Goal: Task Accomplishment & Management: Complete application form

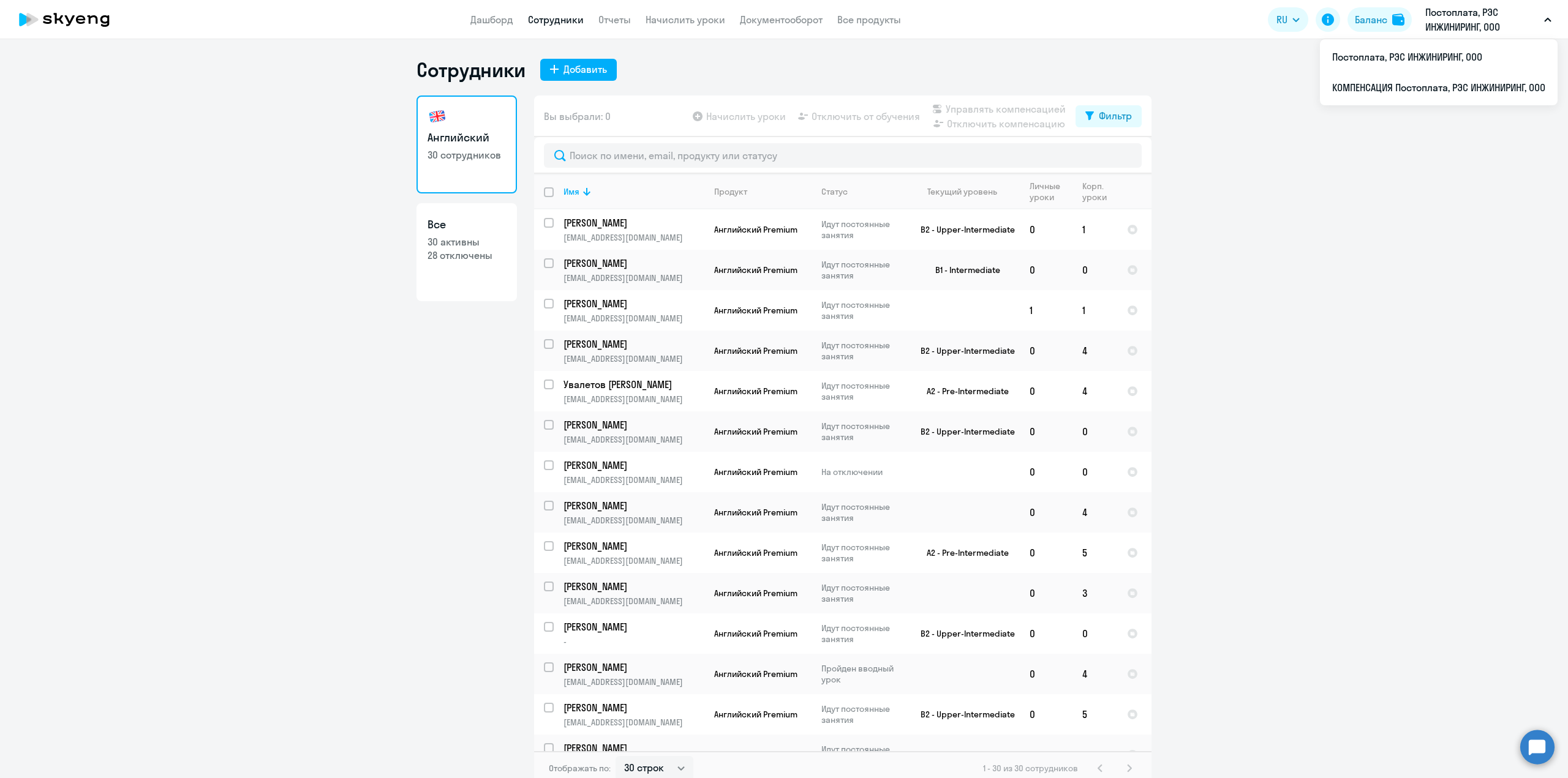
select select "30"
click at [1376, 90] on li "КОМПЕНСАЦИЯ Постоплата, РЭС ИНЖИНИРИНГ, ООО" at bounding box center [1439, 88] width 237 height 31
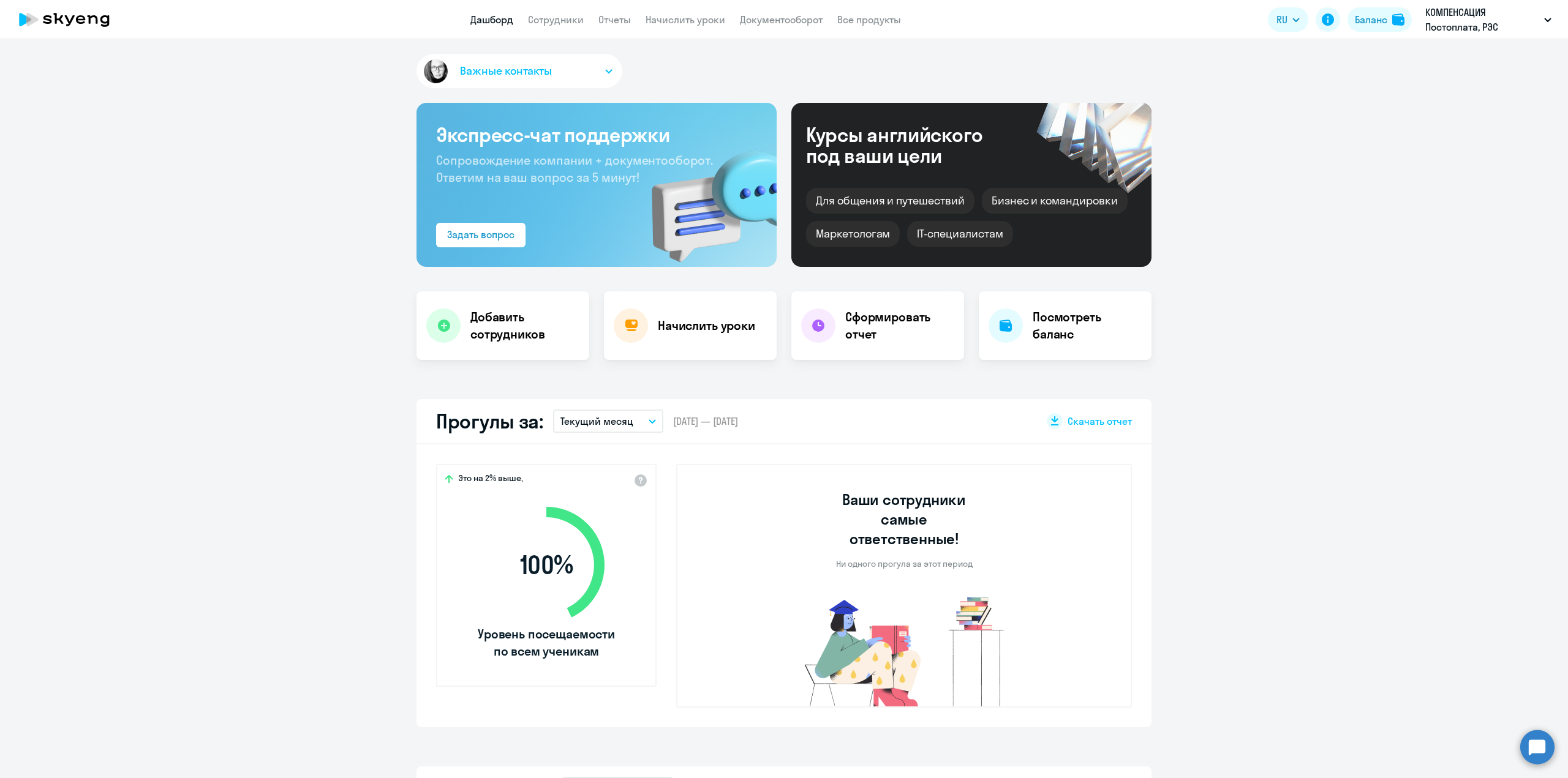
select select "30"
click at [562, 21] on link "Сотрудники" at bounding box center [555, 19] width 56 height 13
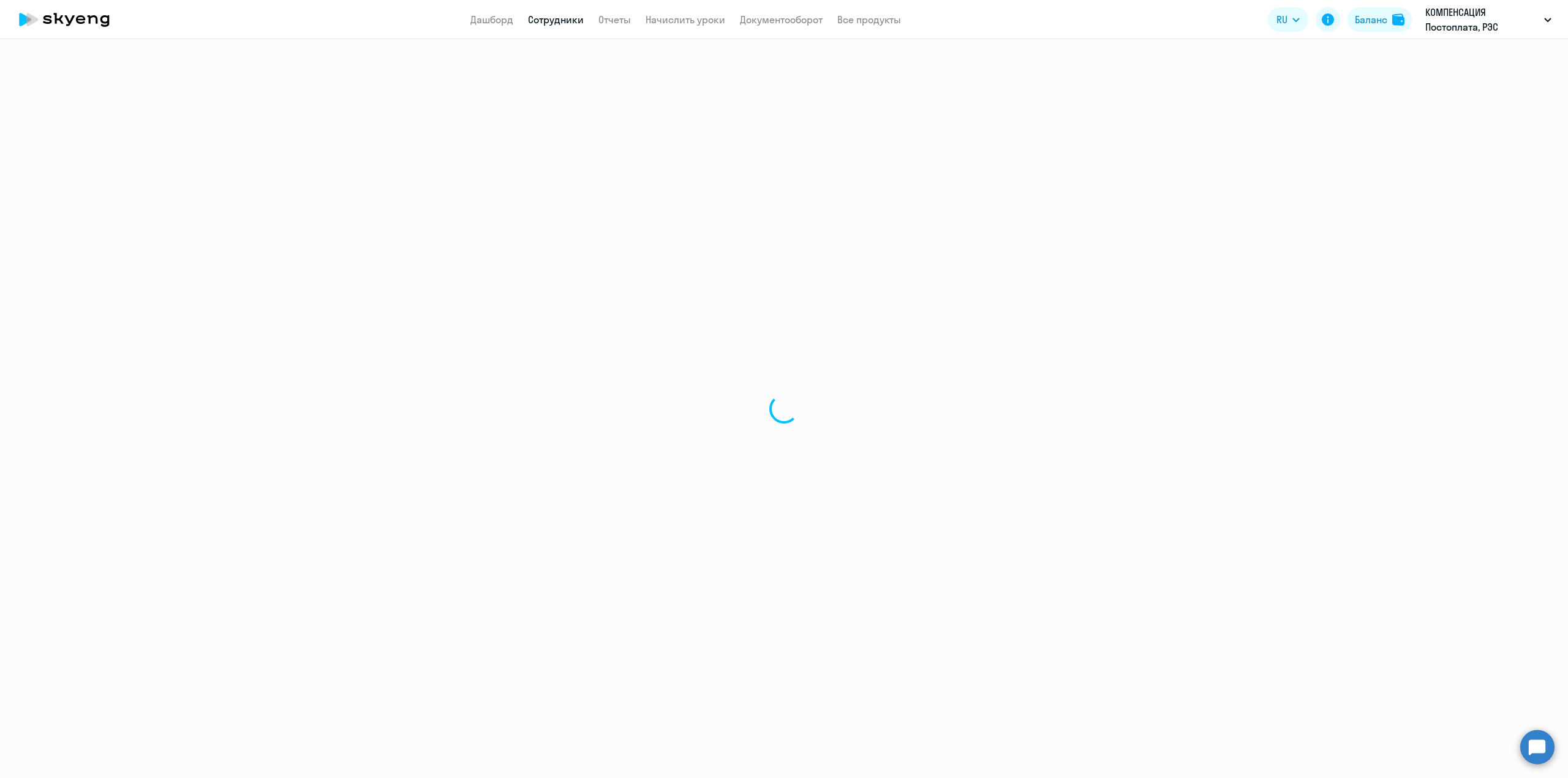
select select "30"
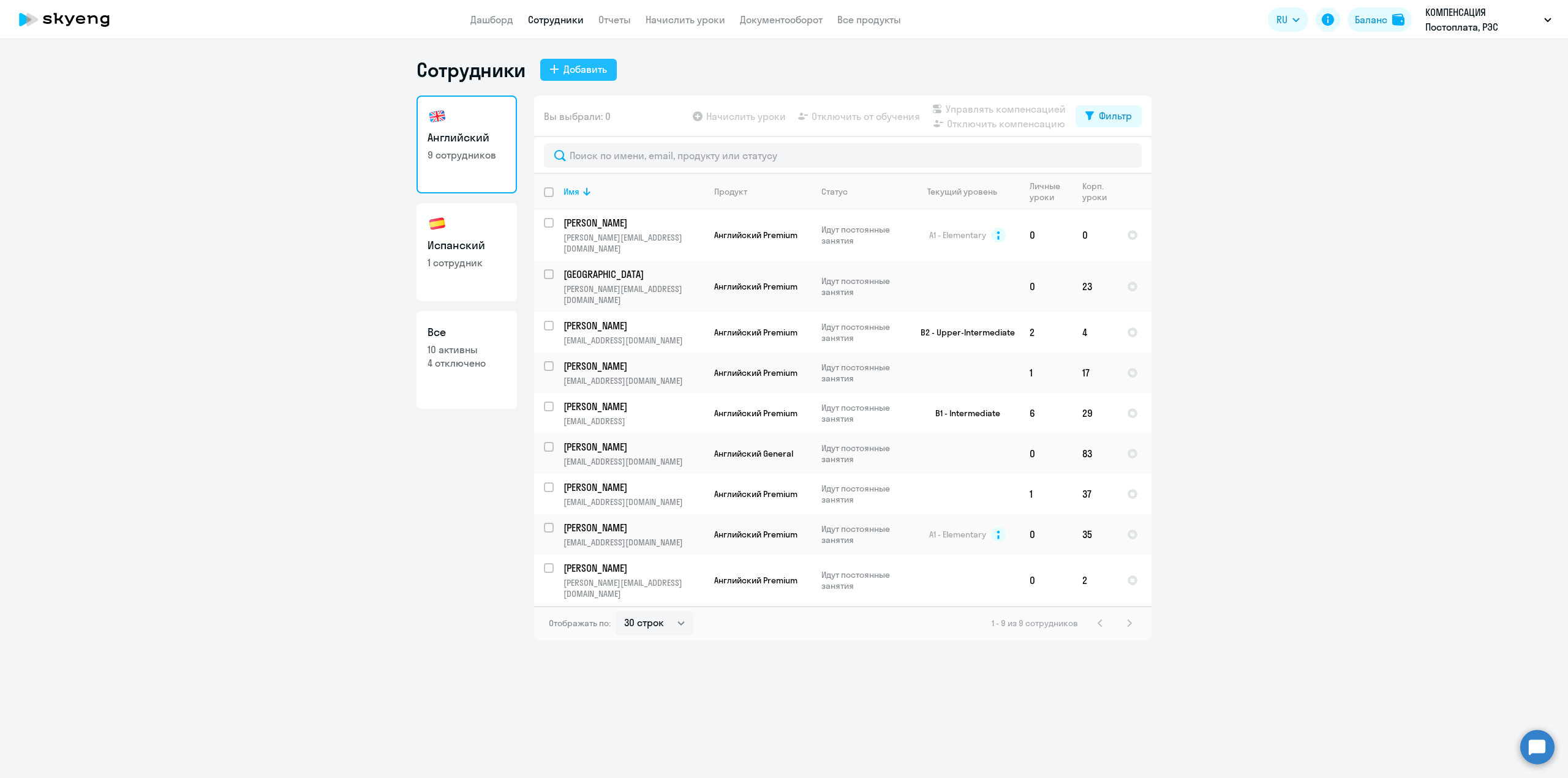
click at [592, 71] on div "Добавить" at bounding box center [584, 68] width 43 height 14
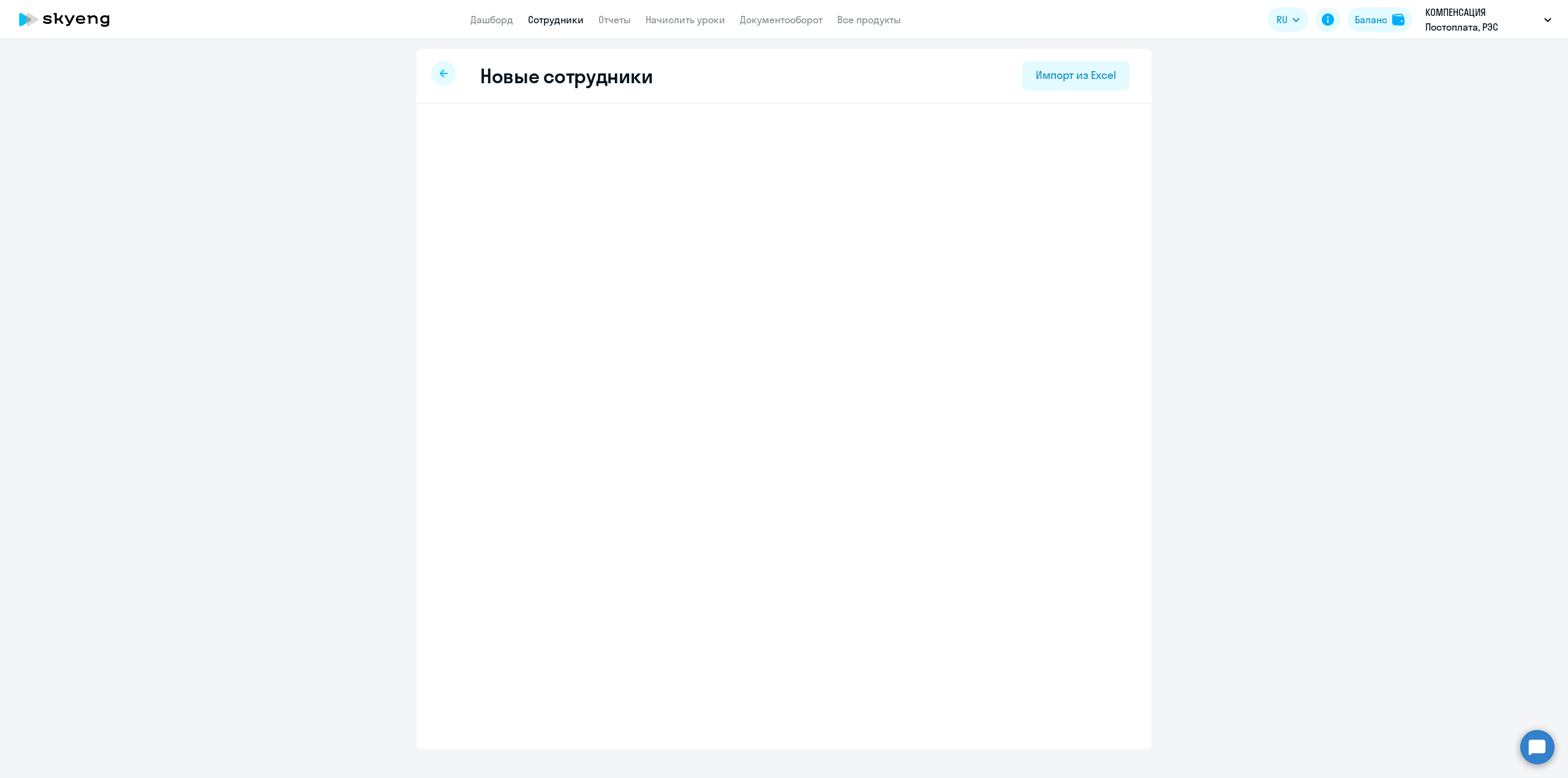
select select "english_adult_not_native_speaker"
select select "3"
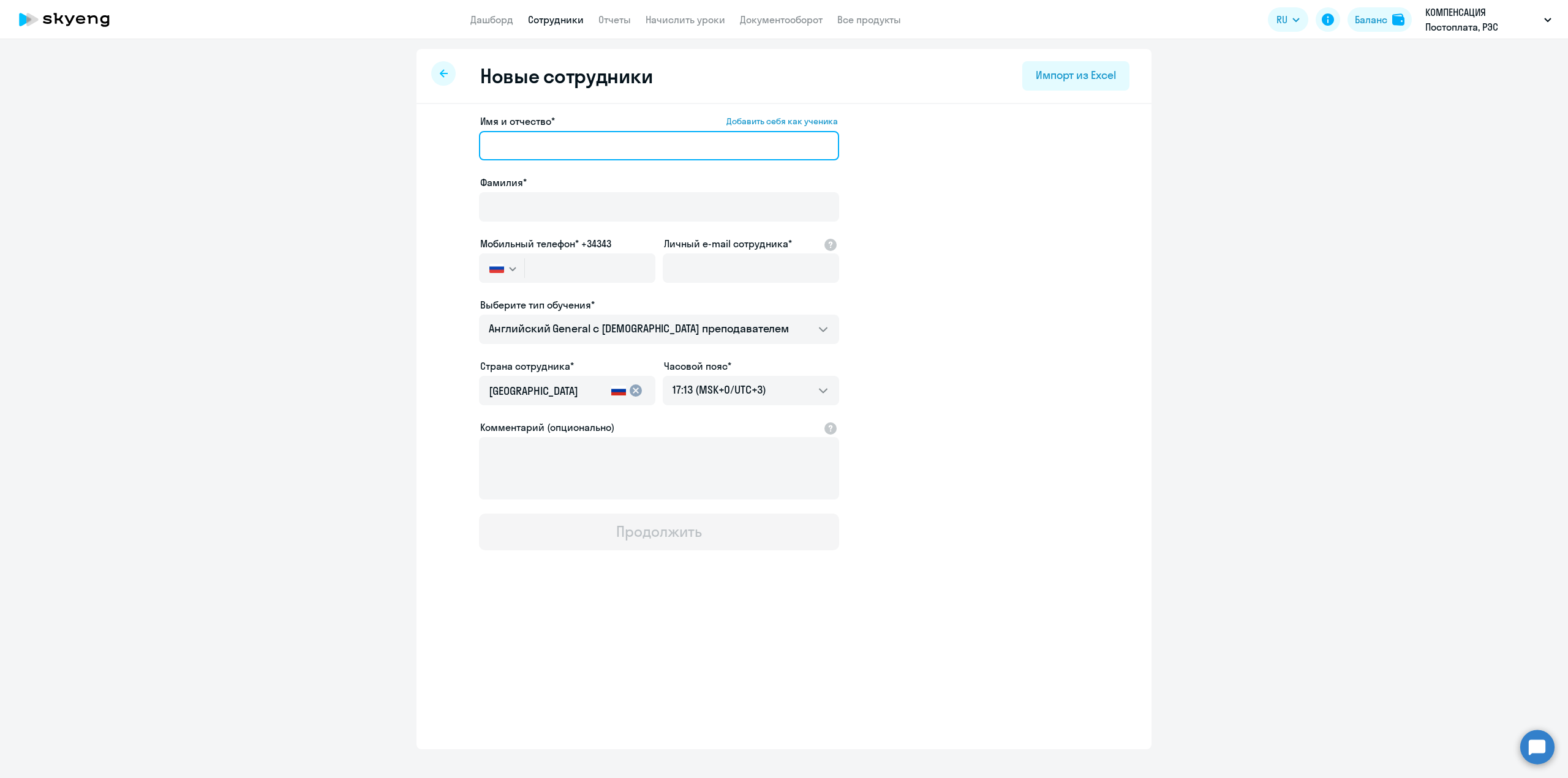
click at [548, 148] on input "Имя и отчество* Добавить себя как ученика" at bounding box center [659, 146] width 360 height 29
type input "[PERSON_NAME]"
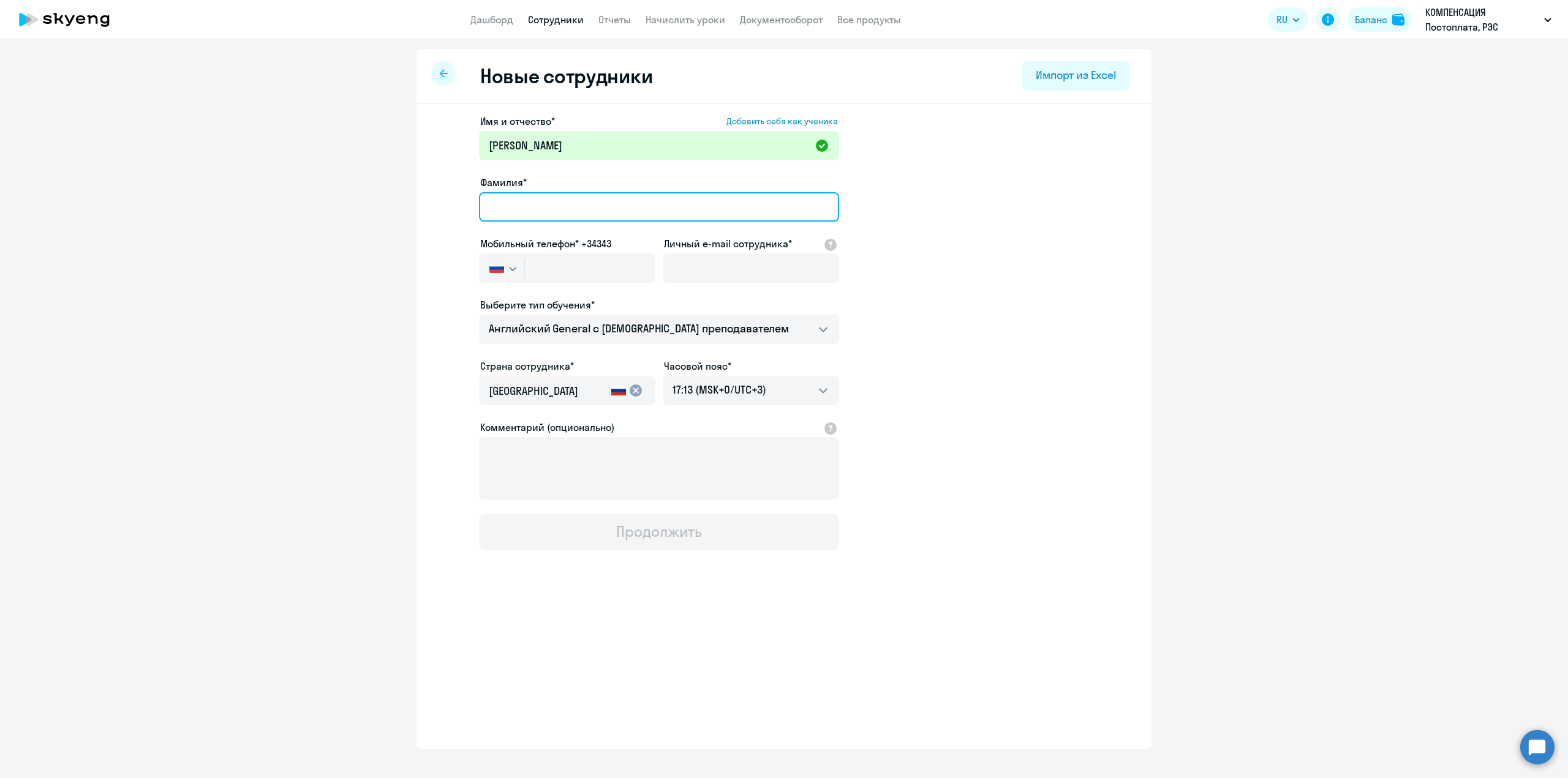
click at [527, 201] on input "Фамилия*" at bounding box center [659, 206] width 360 height 29
type input "[PERSON_NAME]"
click at [547, 269] on input "text" at bounding box center [589, 268] width 130 height 29
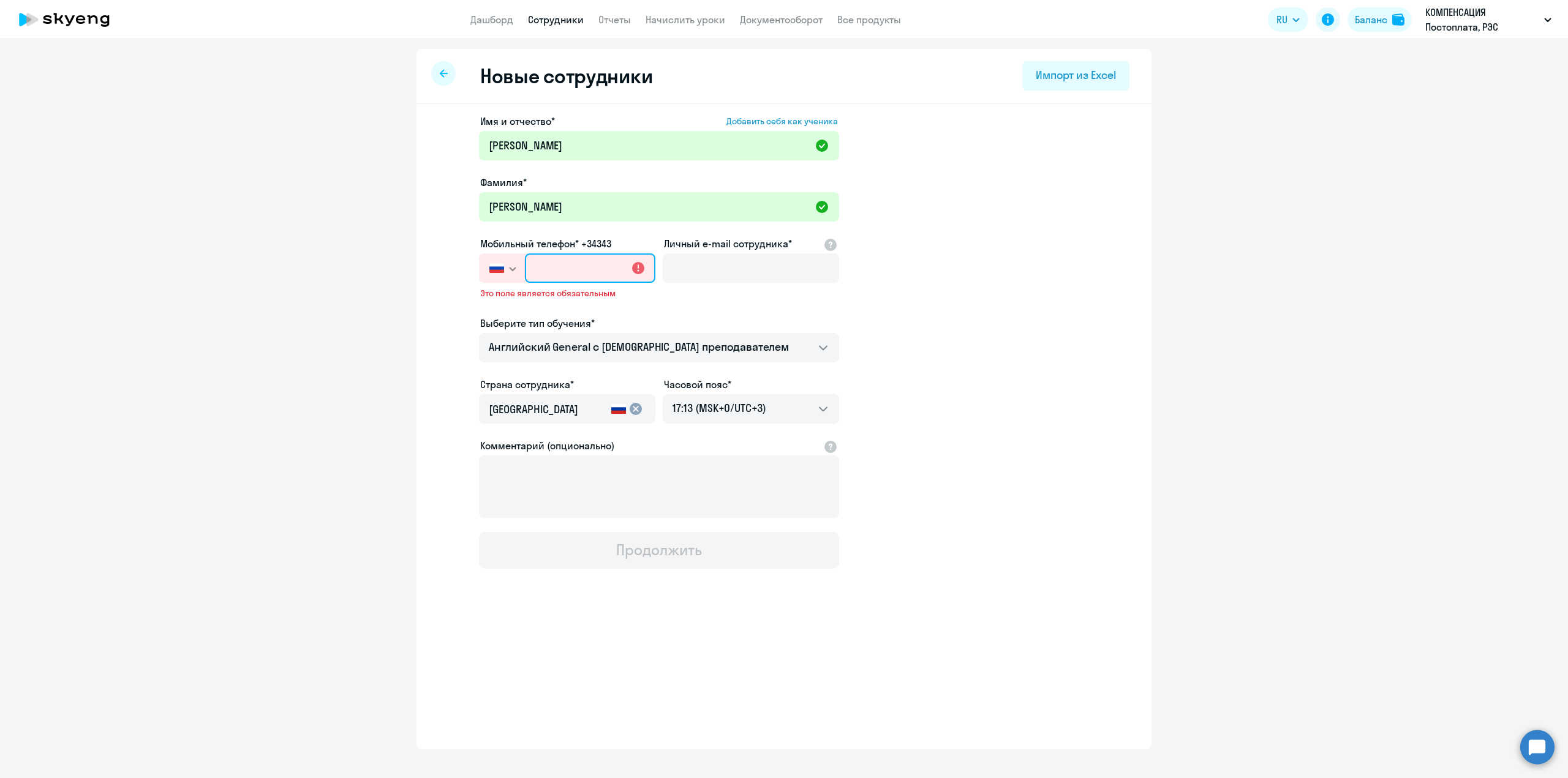
click at [552, 270] on input "text" at bounding box center [589, 268] width 130 height 29
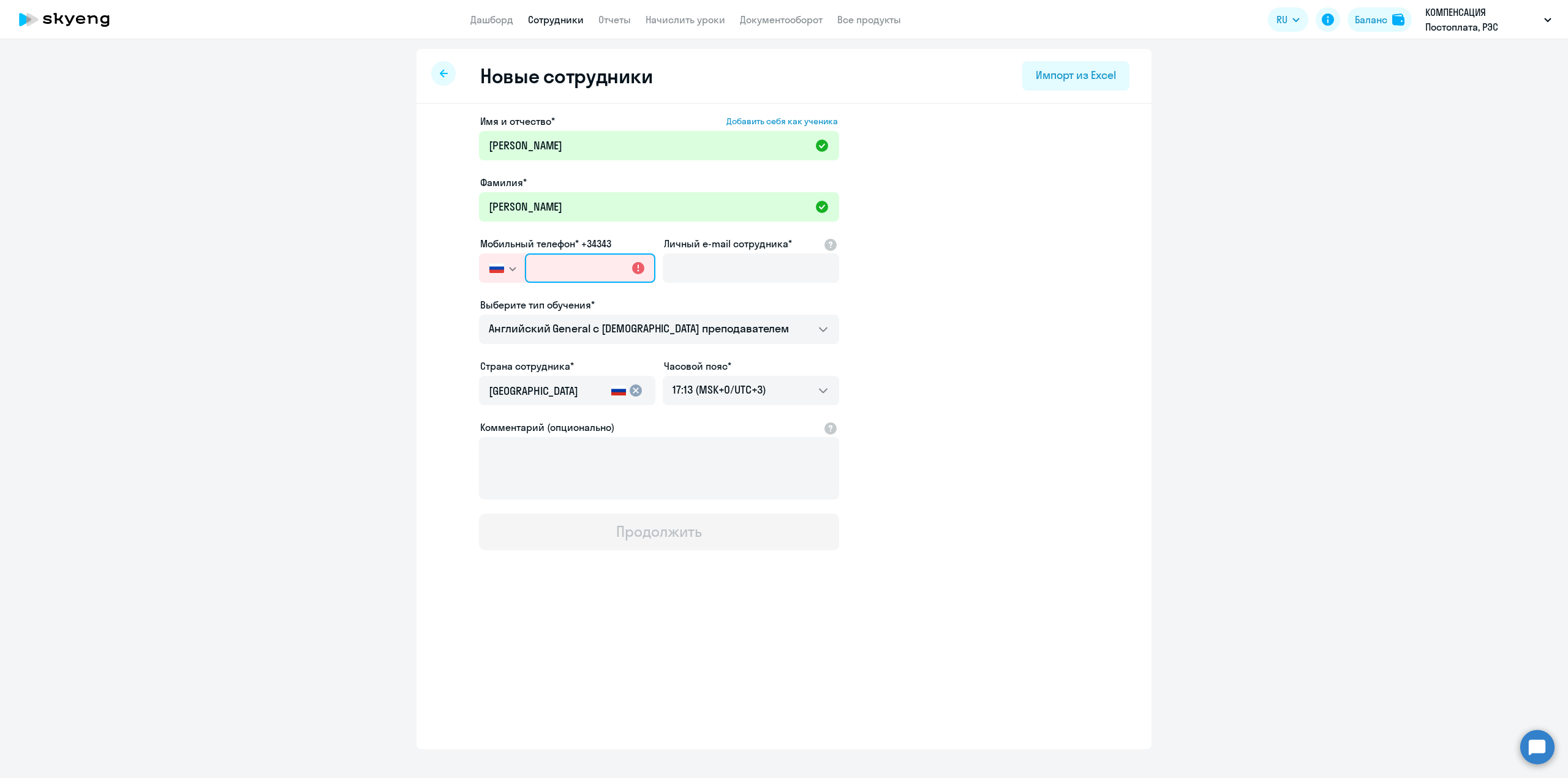
paste input "[PHONE_NUMBER]"
type input "[PHONE_NUMBER]"
click at [675, 276] on input "Личный e-mail сотрудника*" at bounding box center [750, 268] width 176 height 29
paste input "[EMAIL_ADDRESS][DOMAIN_NAME]"
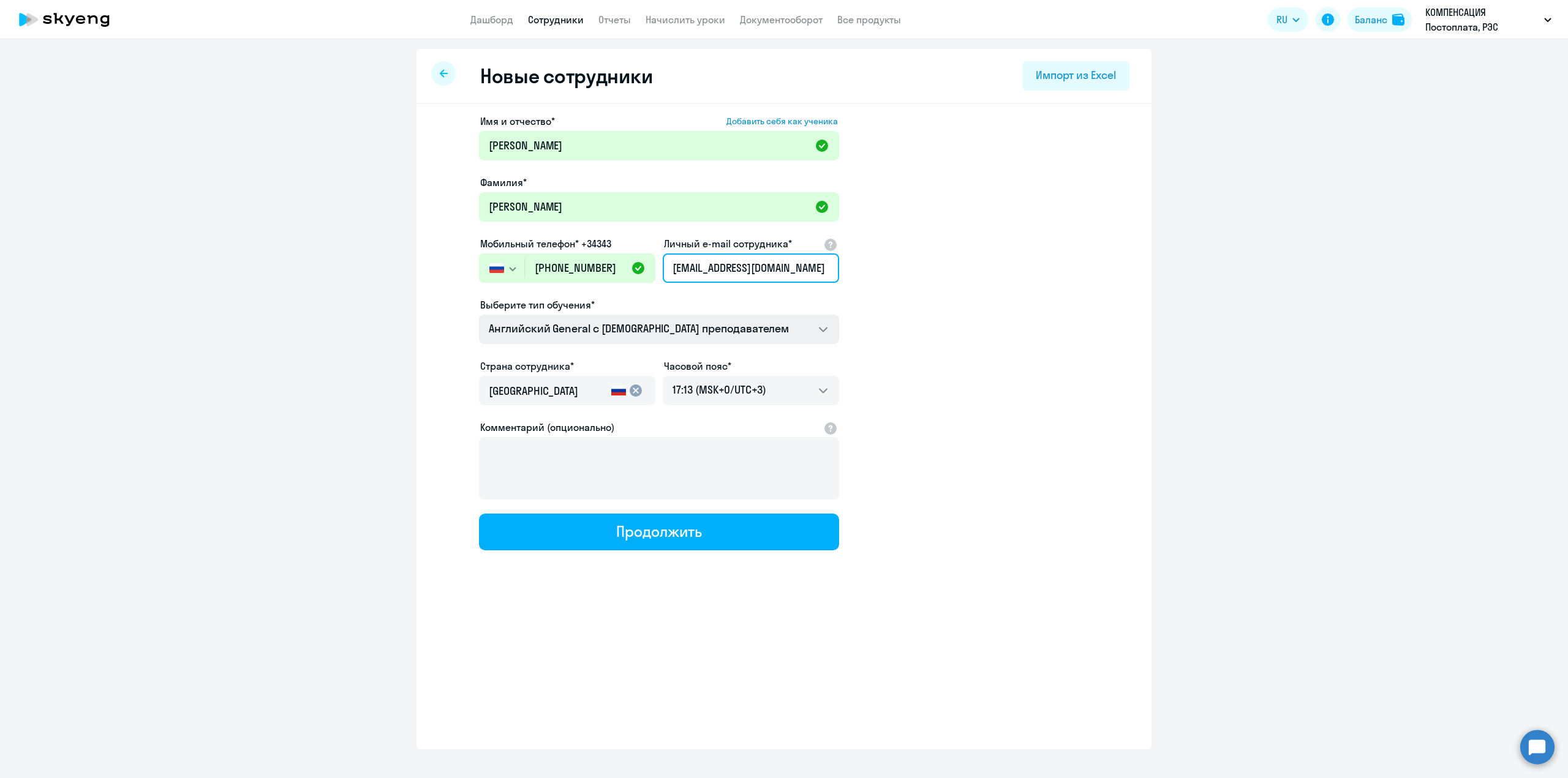
type input "[EMAIL_ADDRESS][DOMAIN_NAME]"
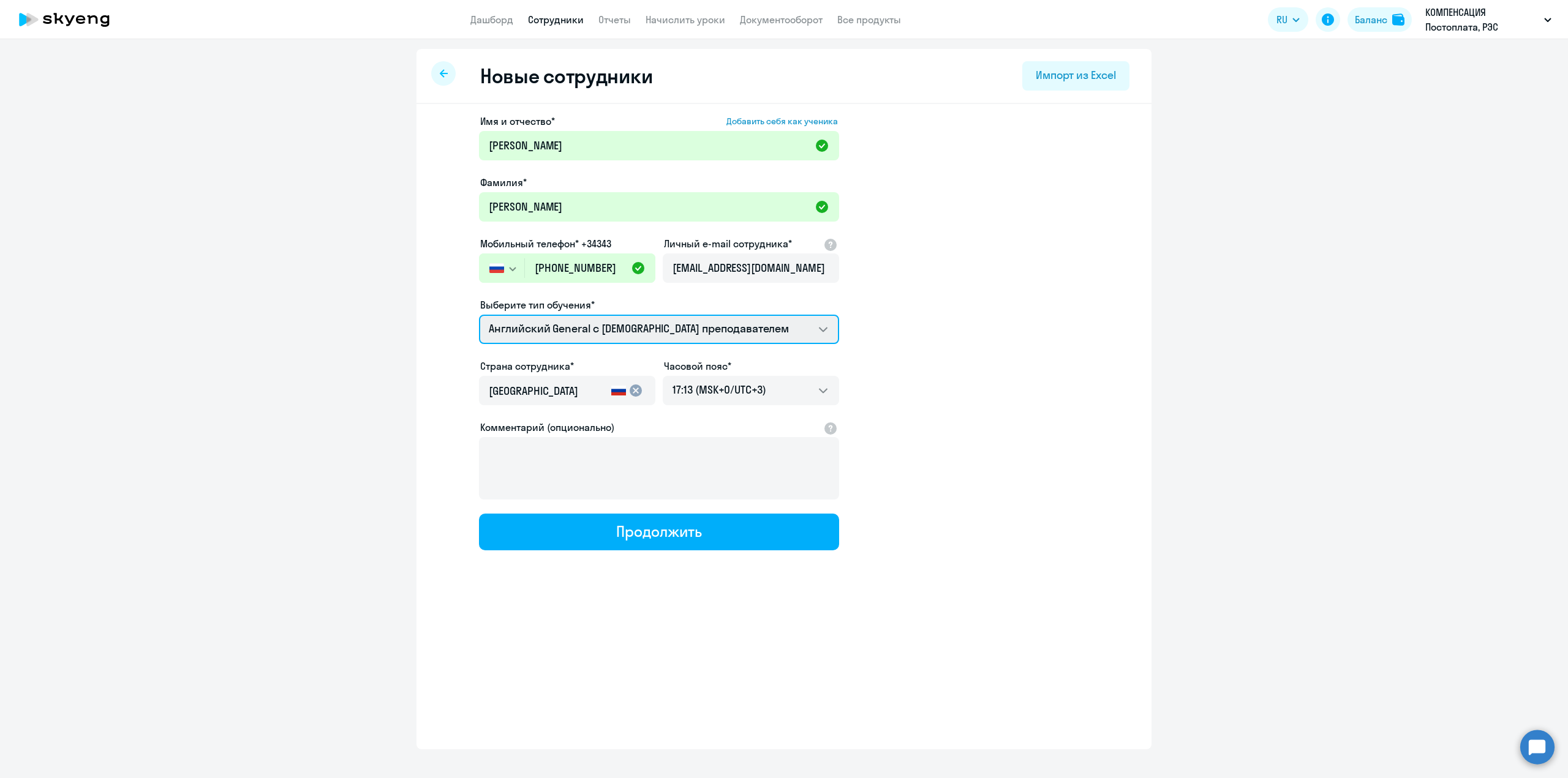
click at [824, 330] on select "Премиум английский с русскоговорящим преподавателем Английский General с русско…" at bounding box center [659, 329] width 360 height 29
select select "english_adult_not_native_speaker_premium"
click at [479, 314] on select "Премиум английский с русскоговорящим преподавателем Английский General с русско…" at bounding box center [659, 329] width 360 height 29
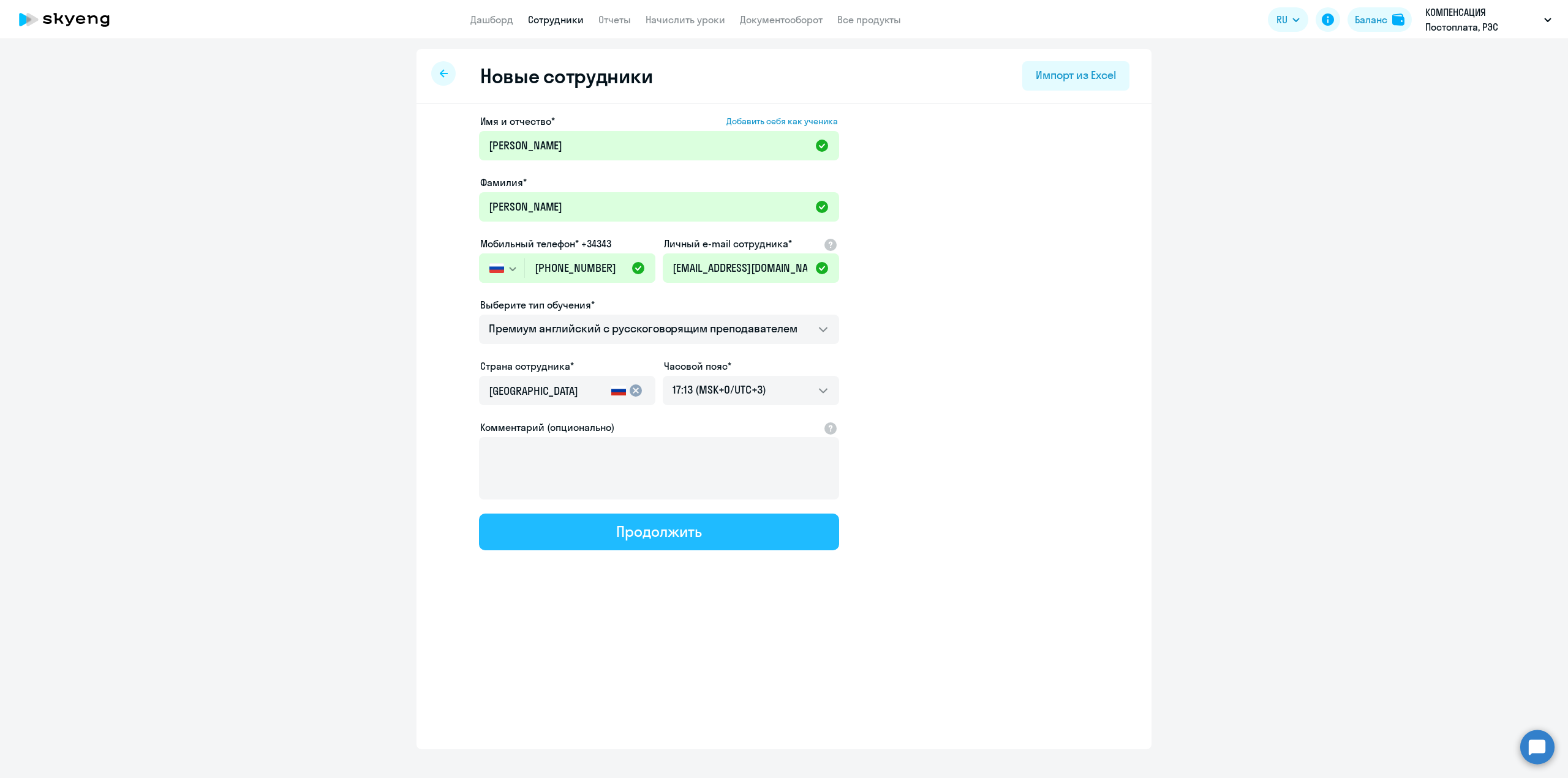
click at [654, 539] on div "Продолжить" at bounding box center [659, 531] width 85 height 19
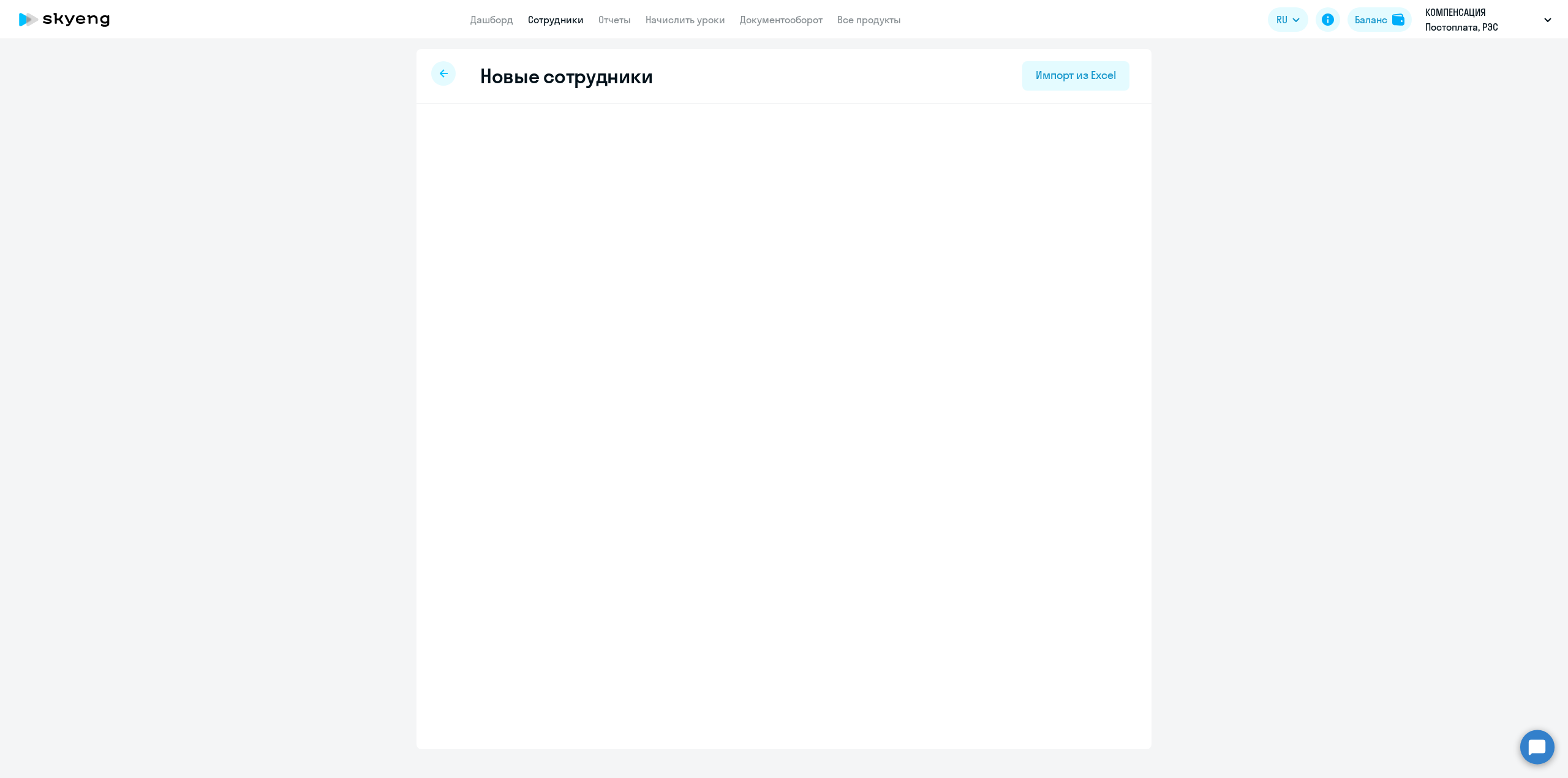
select select "english_adult_not_native_speaker_premium"
select select "3"
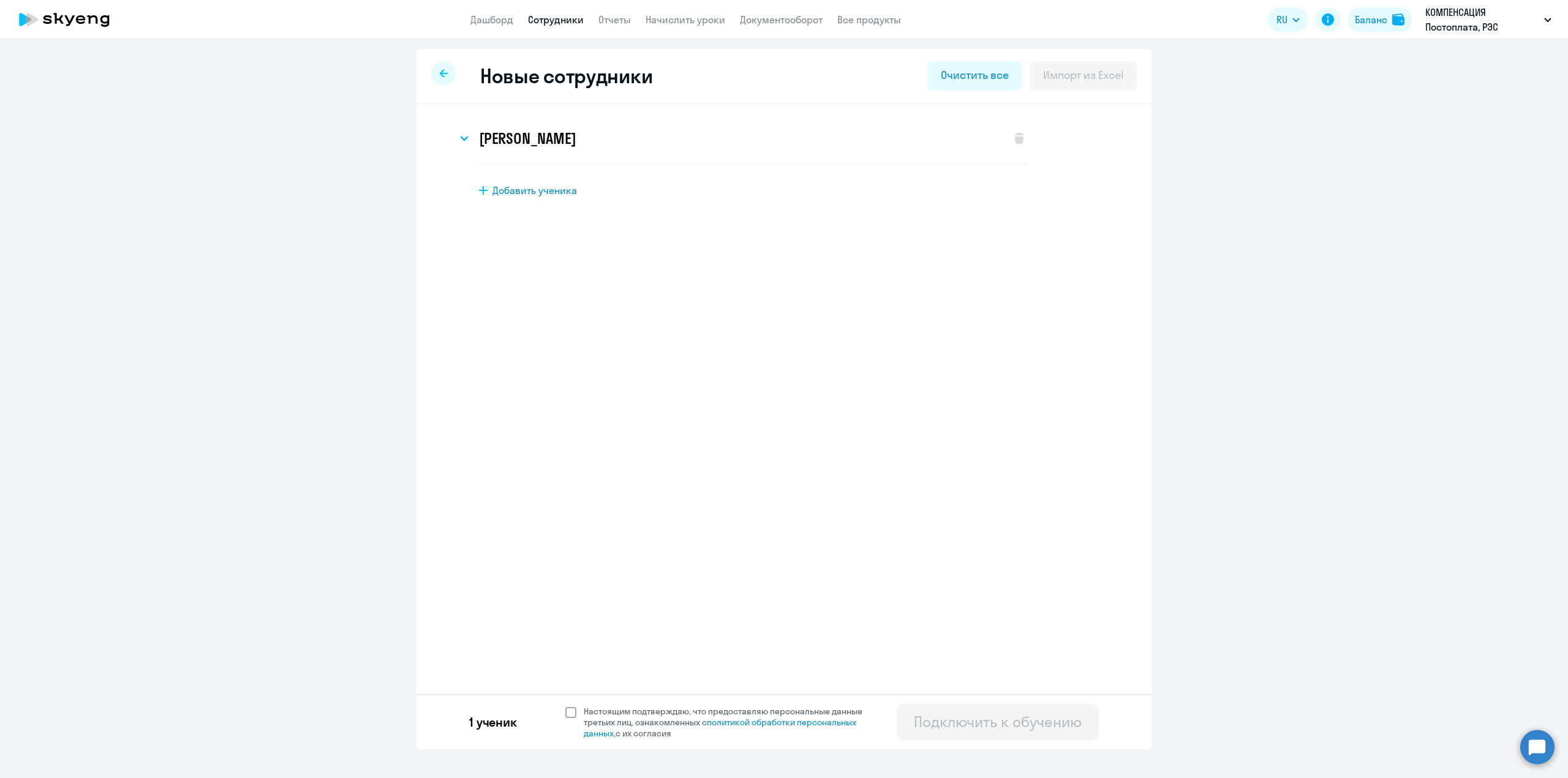
drag, startPoint x: 570, startPoint y: 711, endPoint x: 666, endPoint y: 731, distance: 98.1
click at [569, 711] on span at bounding box center [570, 712] width 11 height 11
click at [565, 706] on input "Настоящим подтверждаю, что предоставляю персональные данные третьих лиц, ознако…" at bounding box center [565, 706] width 1 height 1
checkbox input "true"
click at [1068, 720] on div "Подключить к обучению" at bounding box center [998, 722] width 168 height 19
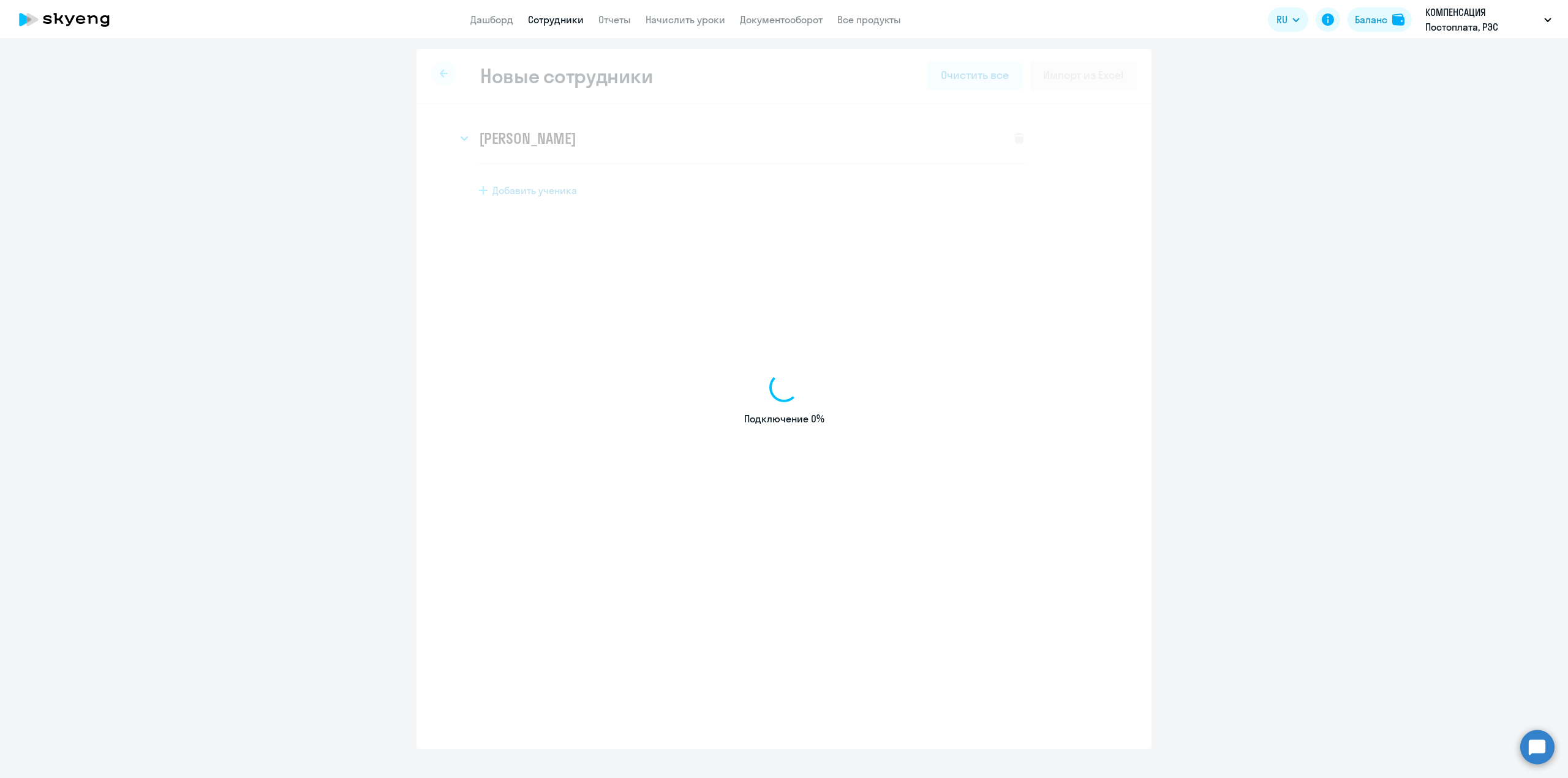
select select "english_adult_not_native_speaker"
select select "3"
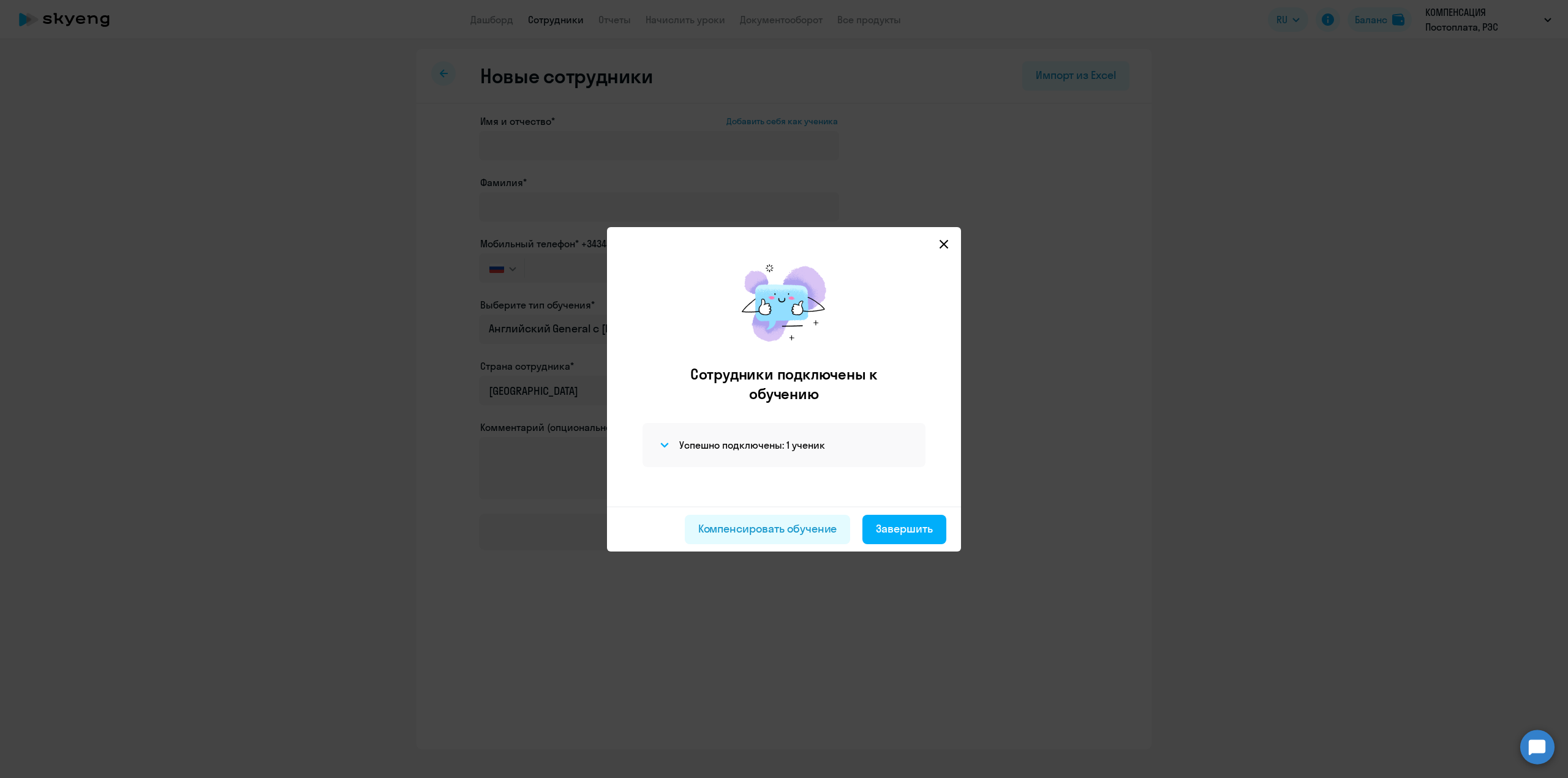
click at [944, 250] on svg-icon at bounding box center [943, 244] width 14 height 14
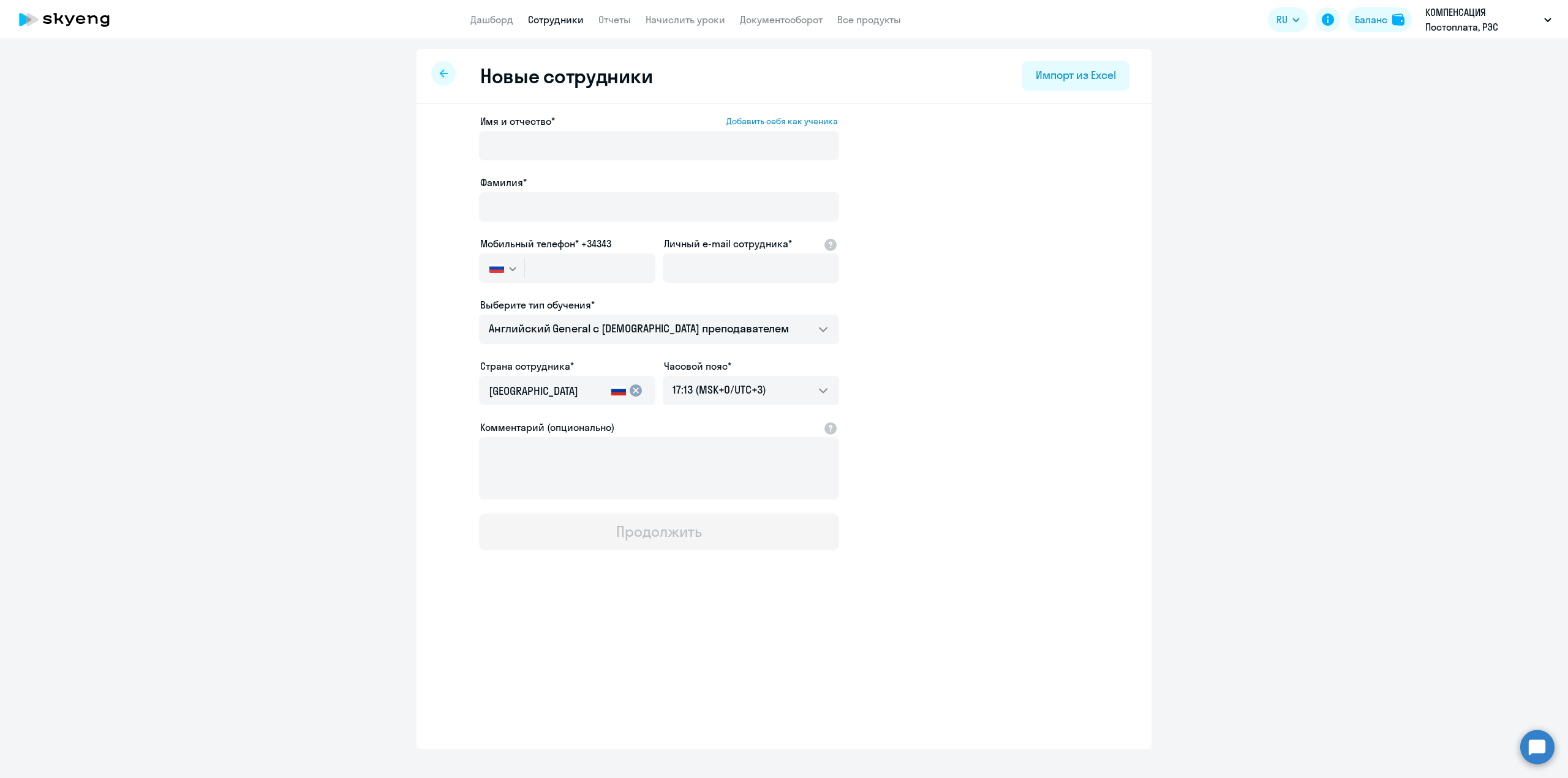
select select "30"
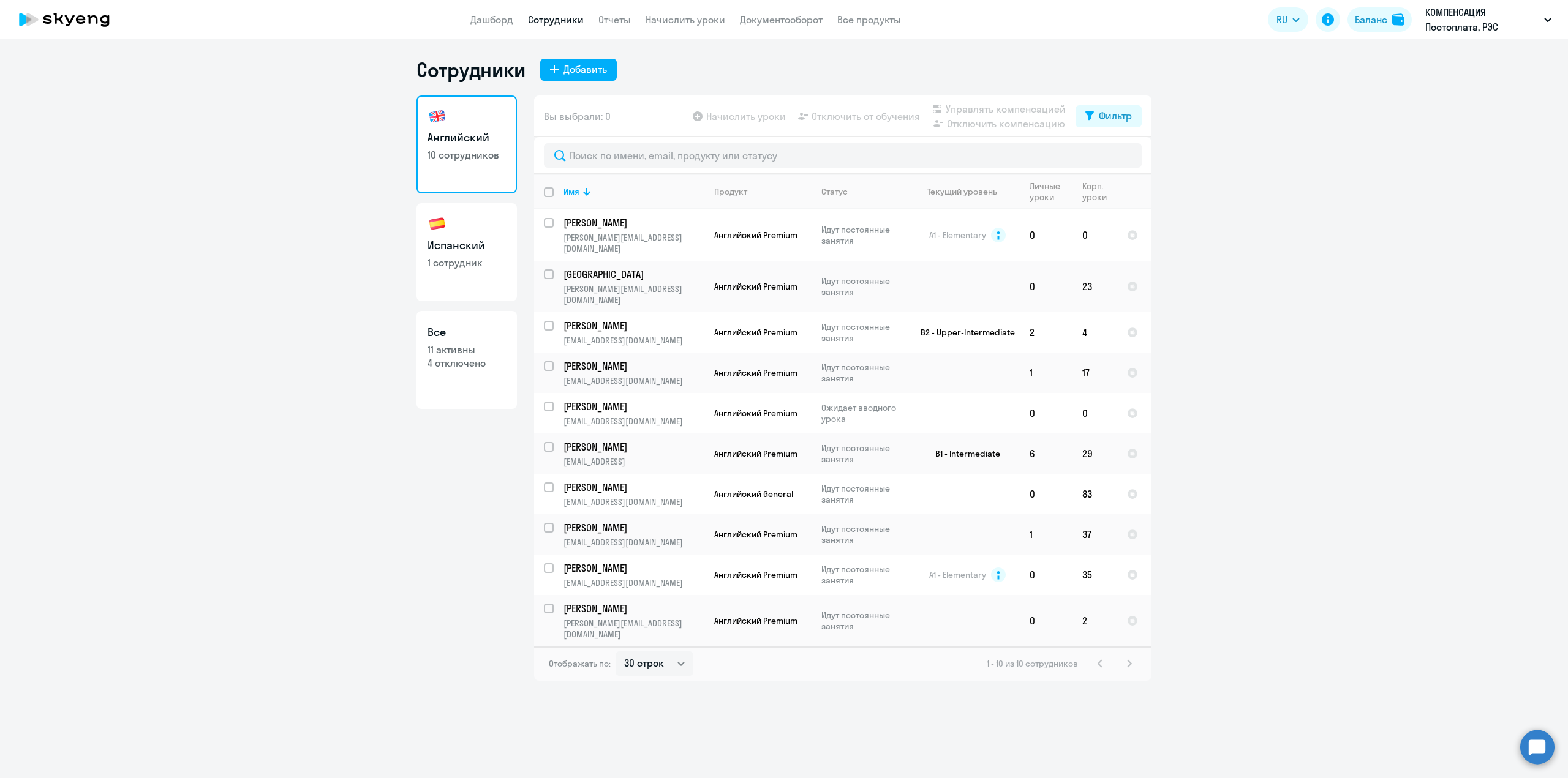
click at [1129, 657] on div "1 - 10 из 10 сотрудников" at bounding box center [1062, 663] width 150 height 14
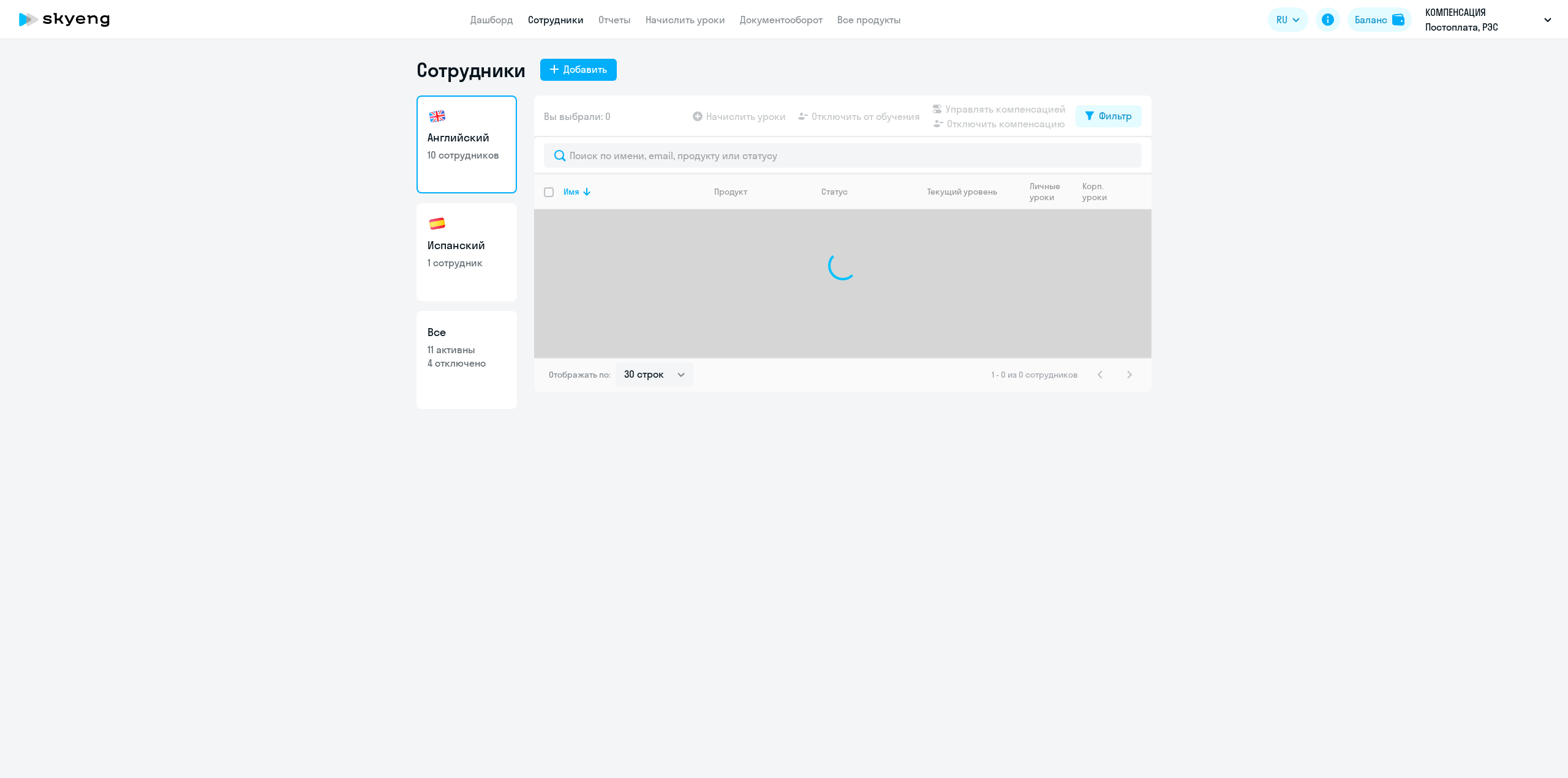
select select "30"
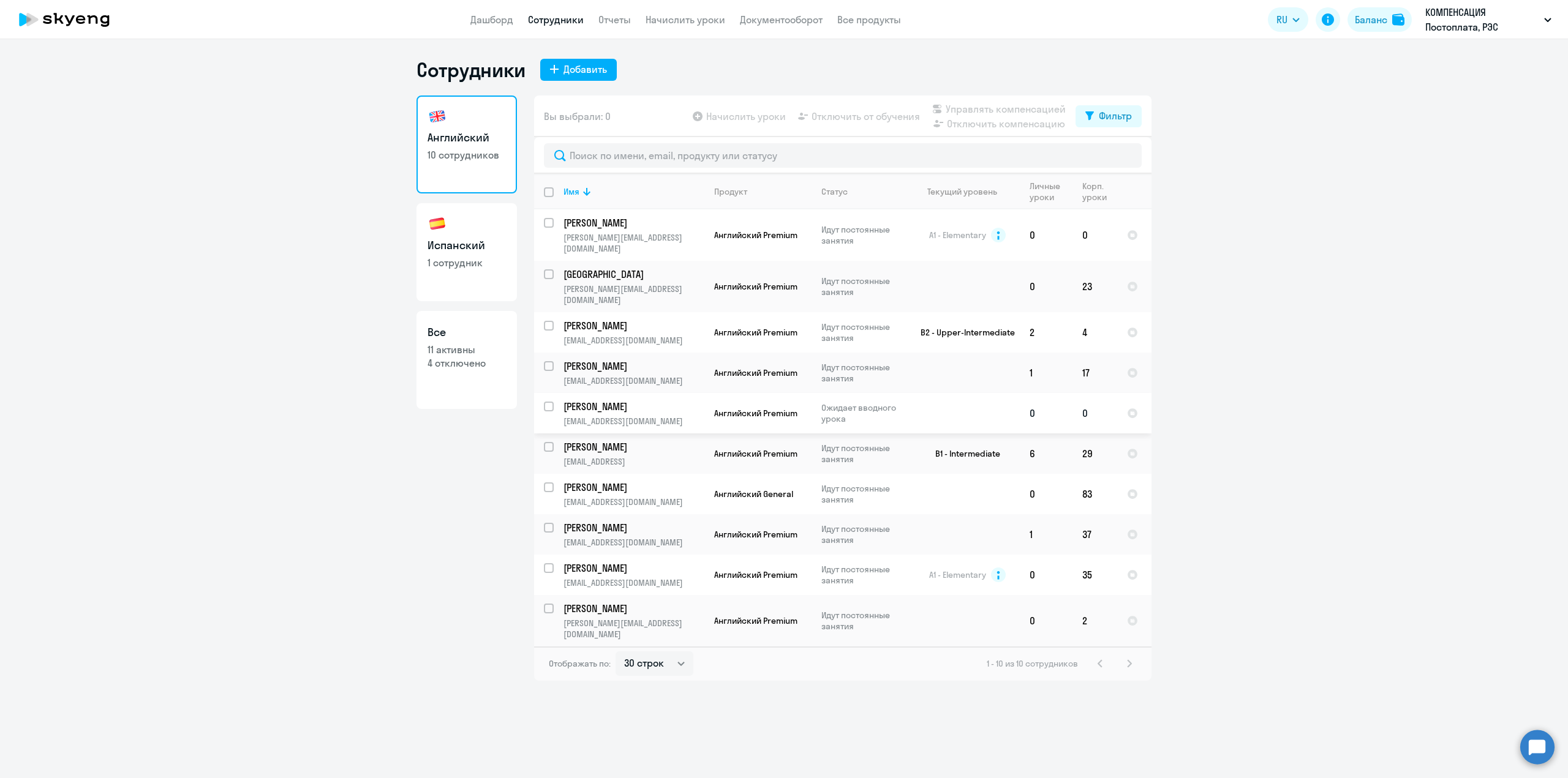
click at [551, 402] on input "select row 42896222" at bounding box center [555, 414] width 24 height 24
checkbox input "true"
click at [729, 118] on span "Начислить уроки" at bounding box center [745, 116] width 80 height 14
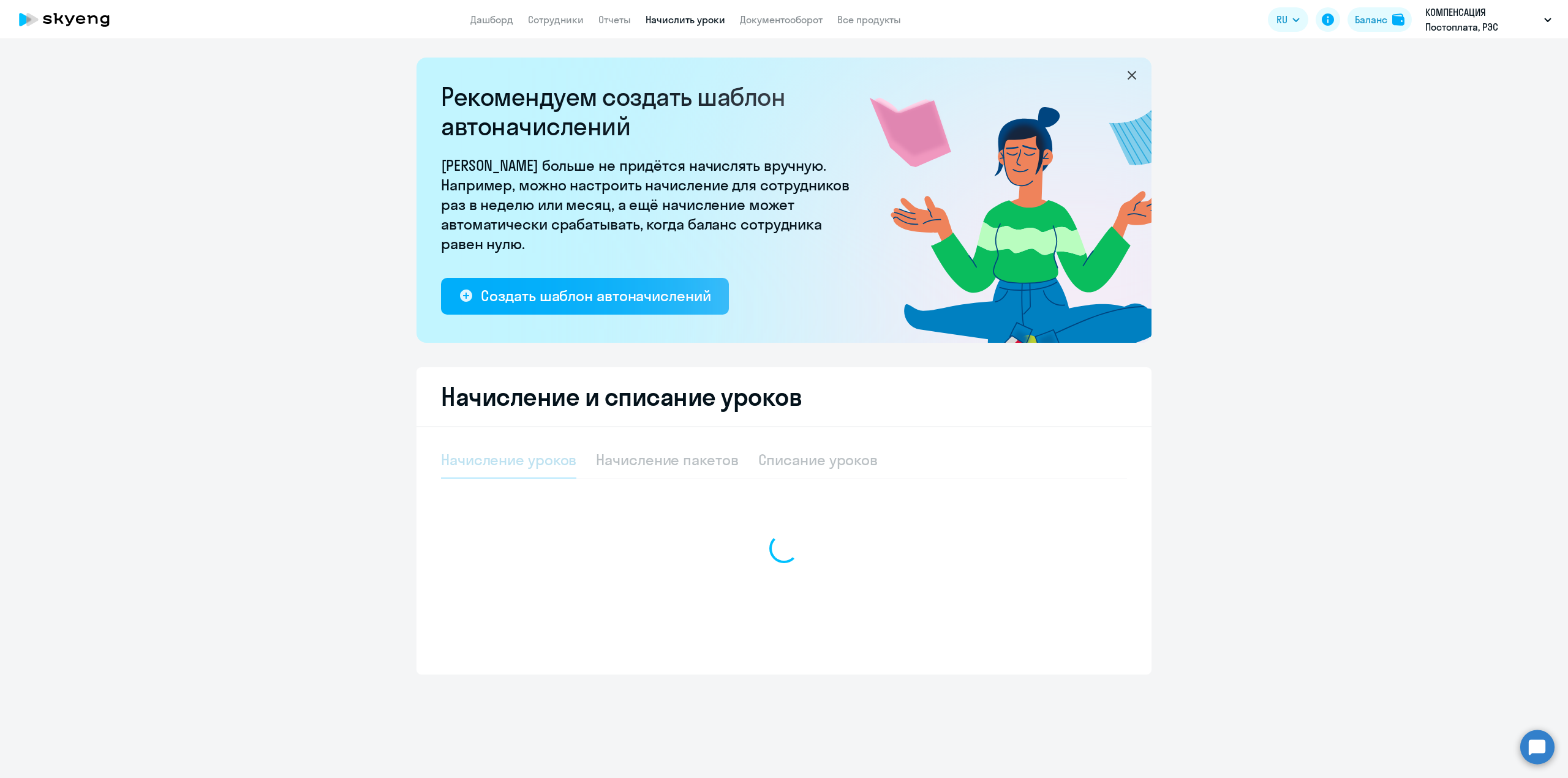
select select "10"
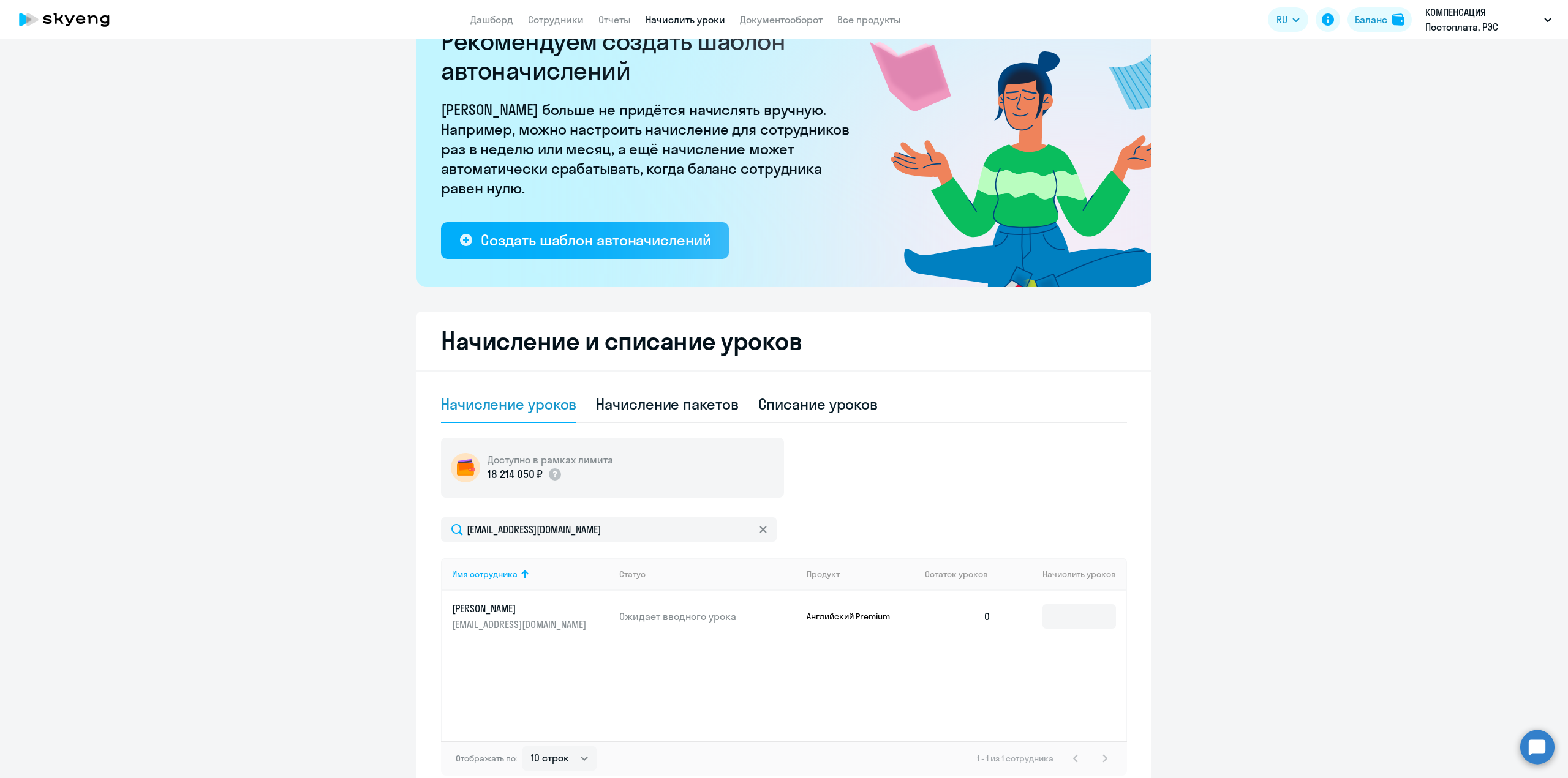
scroll to position [121, 0]
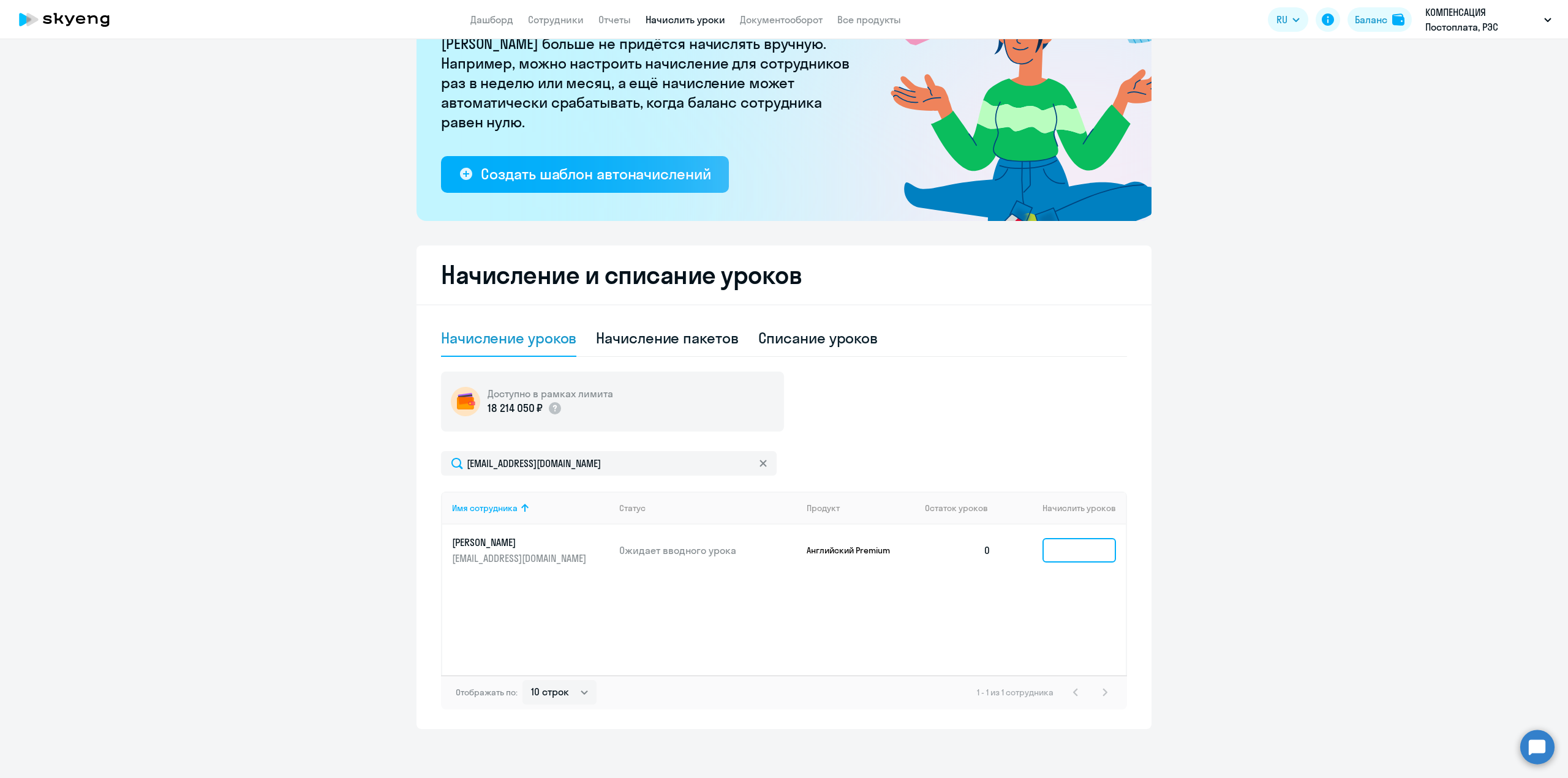
click at [1042, 550] on input at bounding box center [1079, 550] width 73 height 24
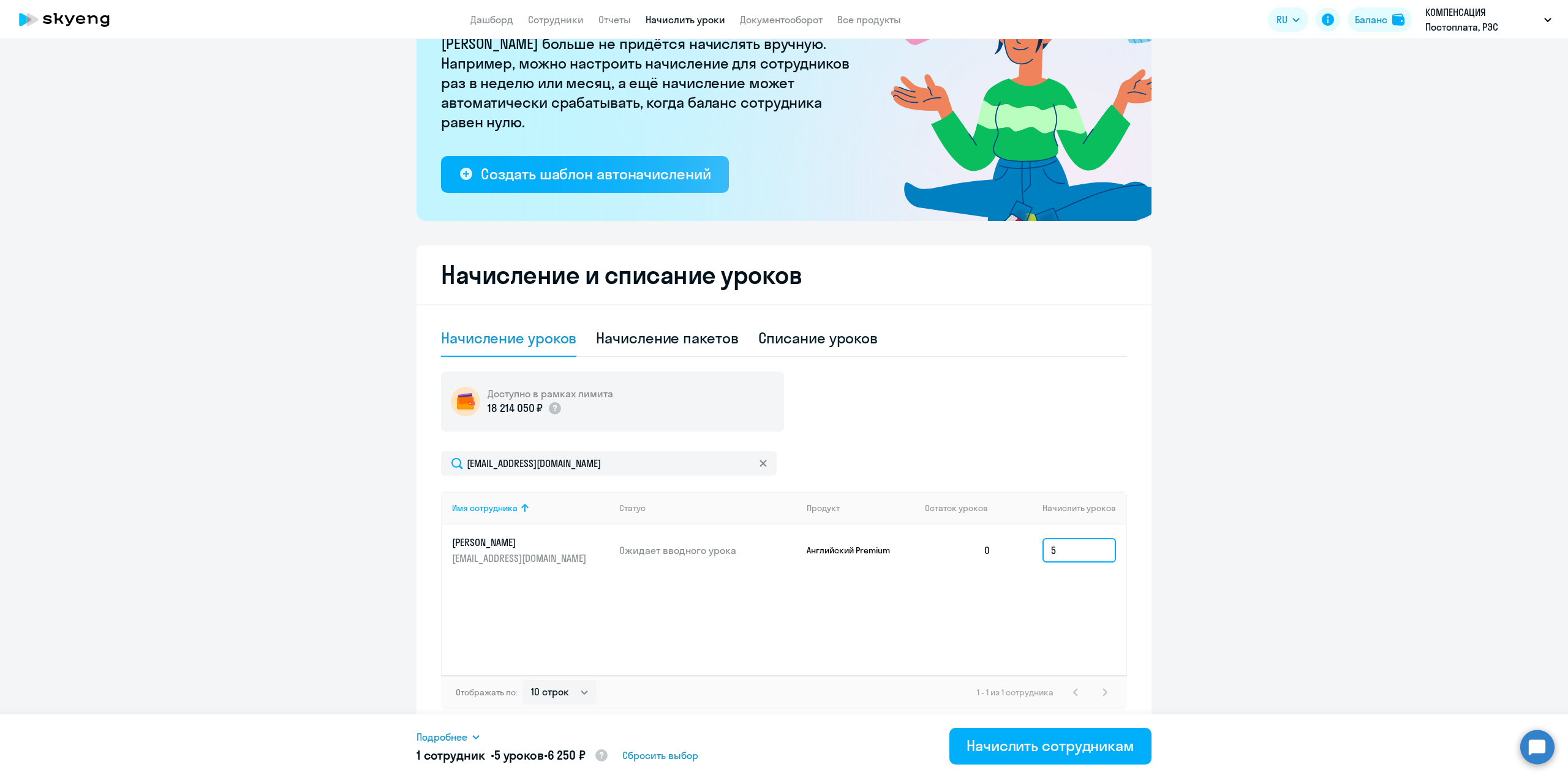
click at [1050, 551] on input "5" at bounding box center [1079, 550] width 73 height 24
click at [1046, 551] on input "5" at bounding box center [1079, 550] width 73 height 24
drag, startPoint x: 1057, startPoint y: 551, endPoint x: 1035, endPoint y: 550, distance: 22.0
click at [1035, 550] on td "5" at bounding box center [1064, 550] width 125 height 51
drag, startPoint x: 1058, startPoint y: 550, endPoint x: 1041, endPoint y: 549, distance: 17.0
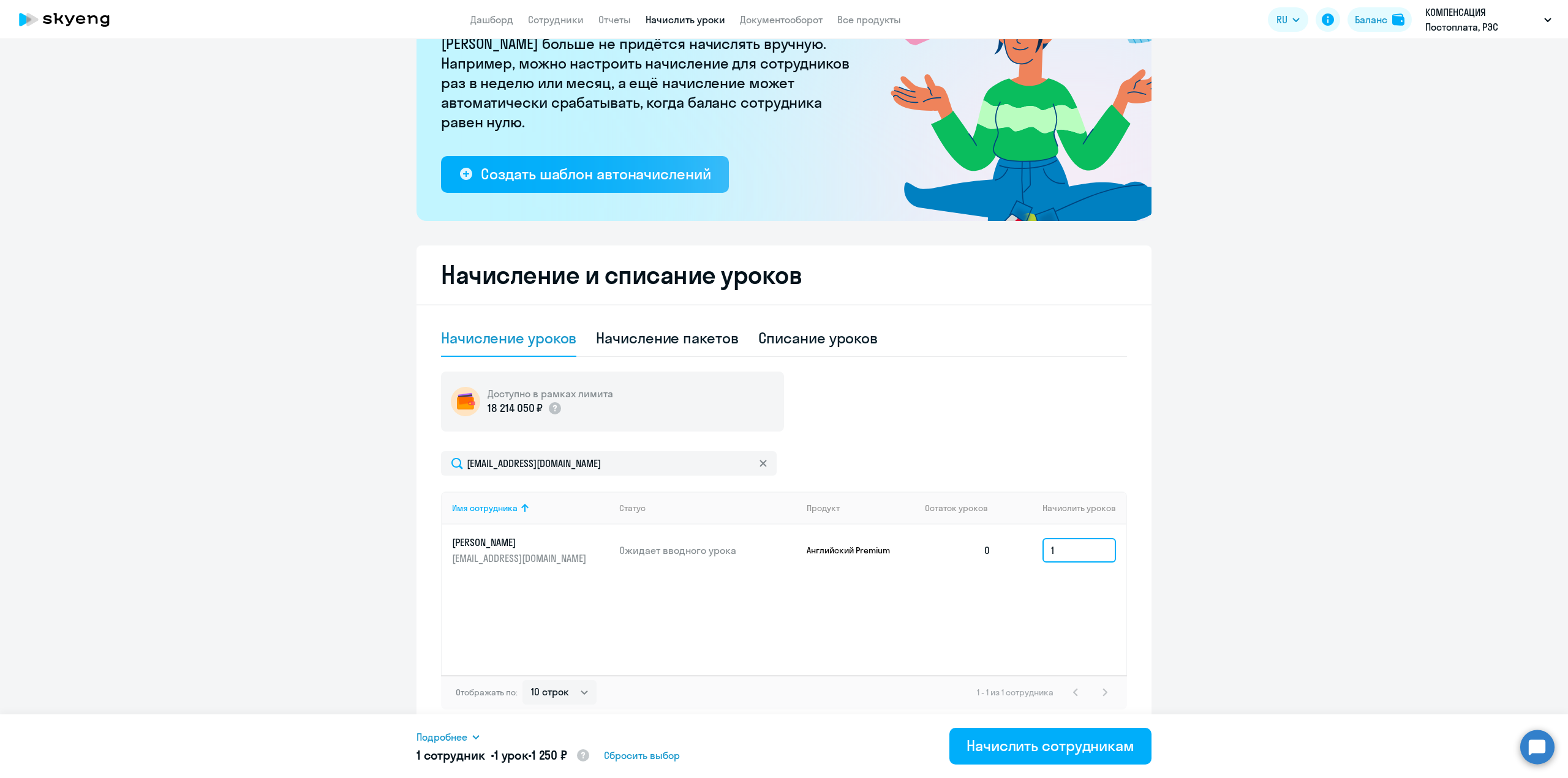
click at [1042, 549] on input "1" at bounding box center [1079, 550] width 73 height 24
type input "10"
click at [1038, 746] on div "Начислить сотрудникам" at bounding box center [1050, 745] width 168 height 19
